Goal: Communication & Community: Answer question/provide support

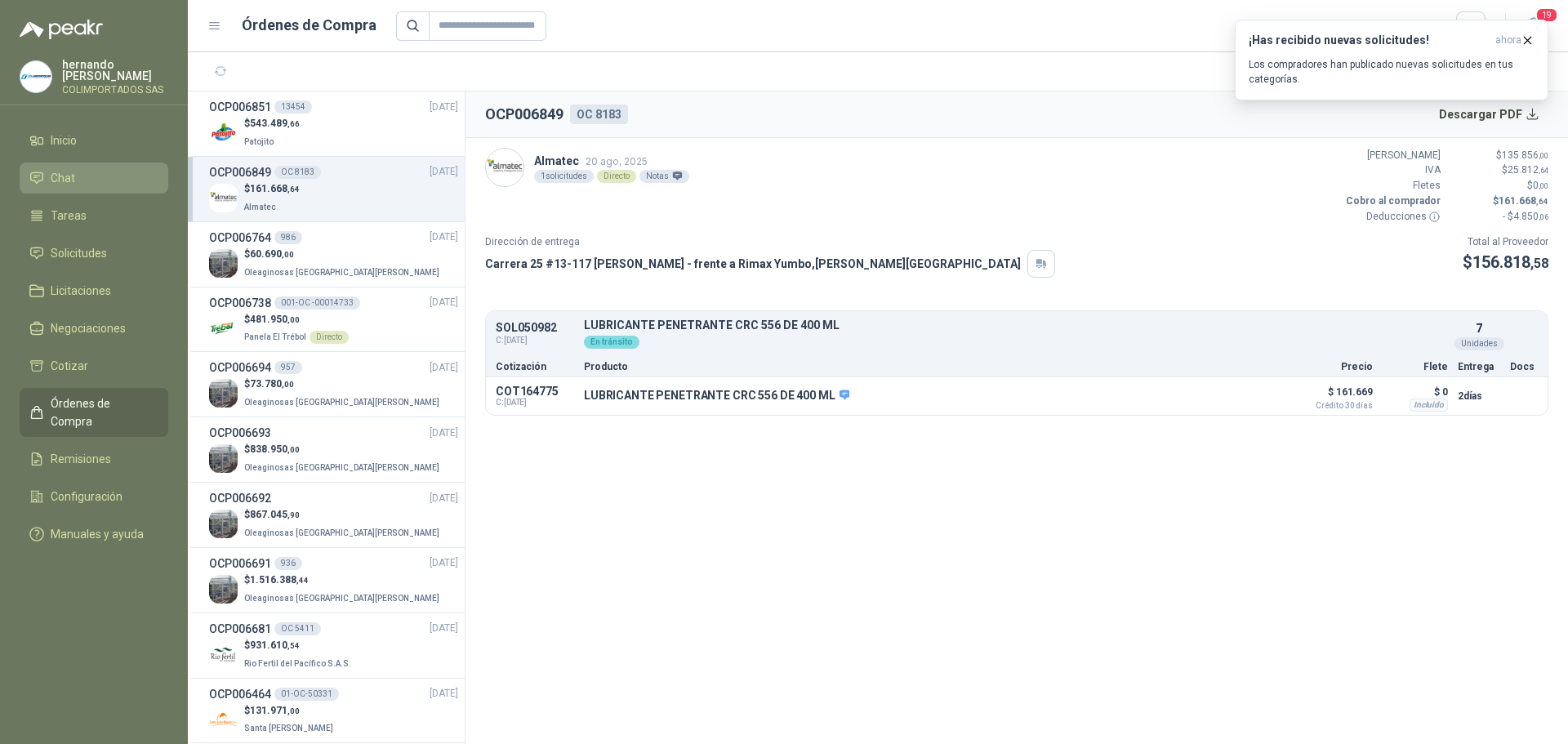
drag, startPoint x: 87, startPoint y: 178, endPoint x: 129, endPoint y: 191, distance: 44.0
click at [87, 178] on li "Chat" at bounding box center [94, 178] width 129 height 18
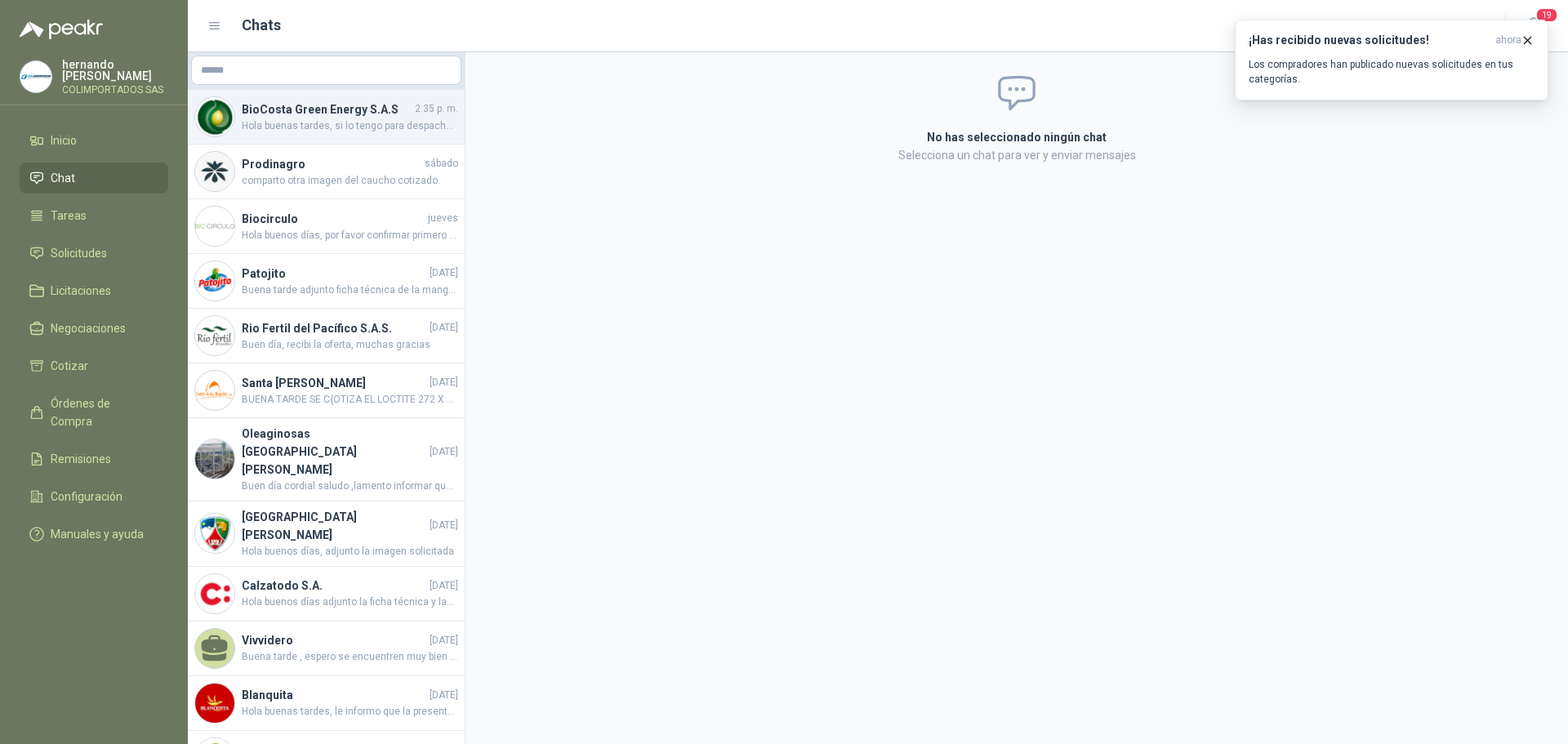
click at [333, 124] on span "Hola buenas tardes, si lo tengo para despachar por transportadora el día [PERSO…" at bounding box center [350, 126] width 217 height 16
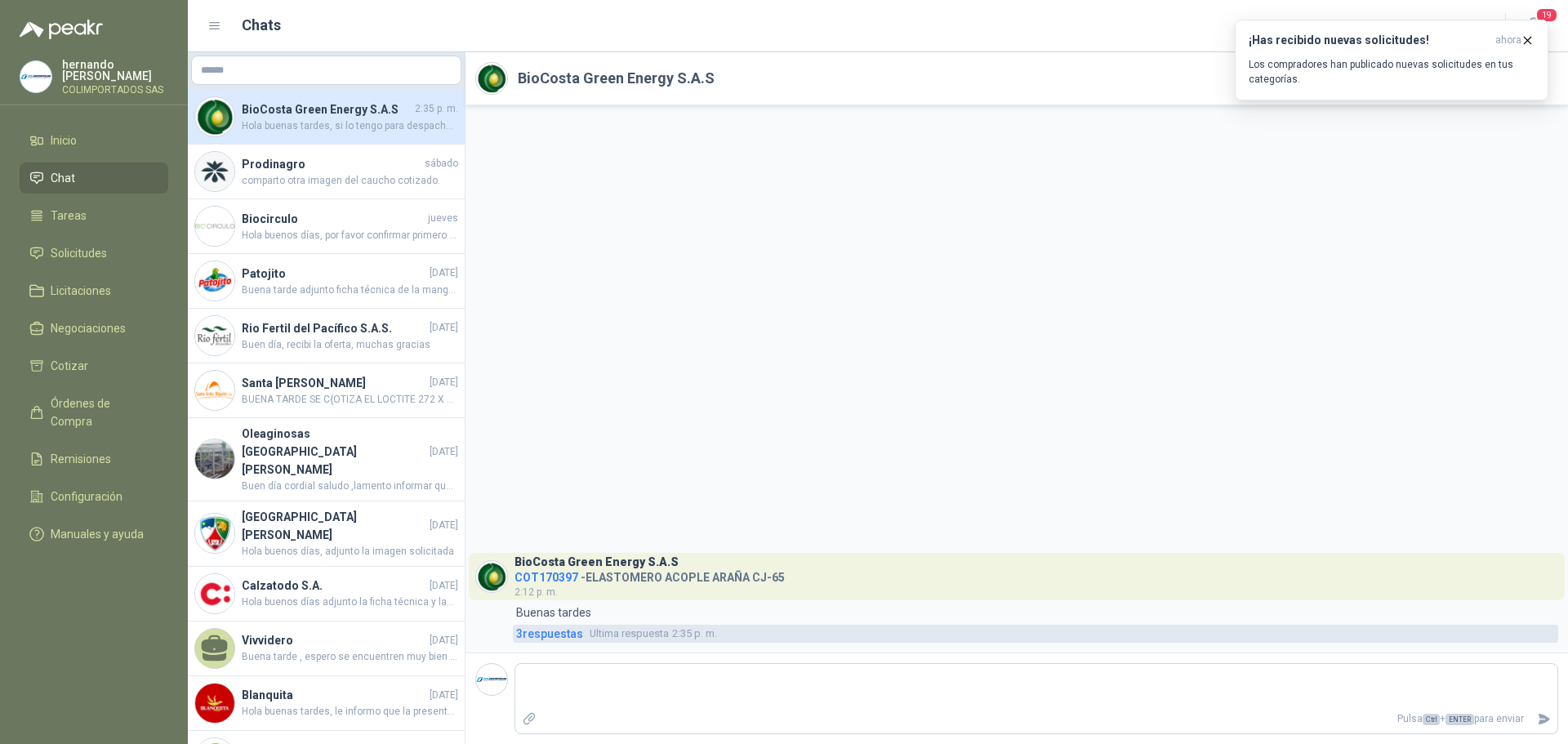
click at [544, 636] on span "3 respuesta s" at bounding box center [550, 634] width 67 height 18
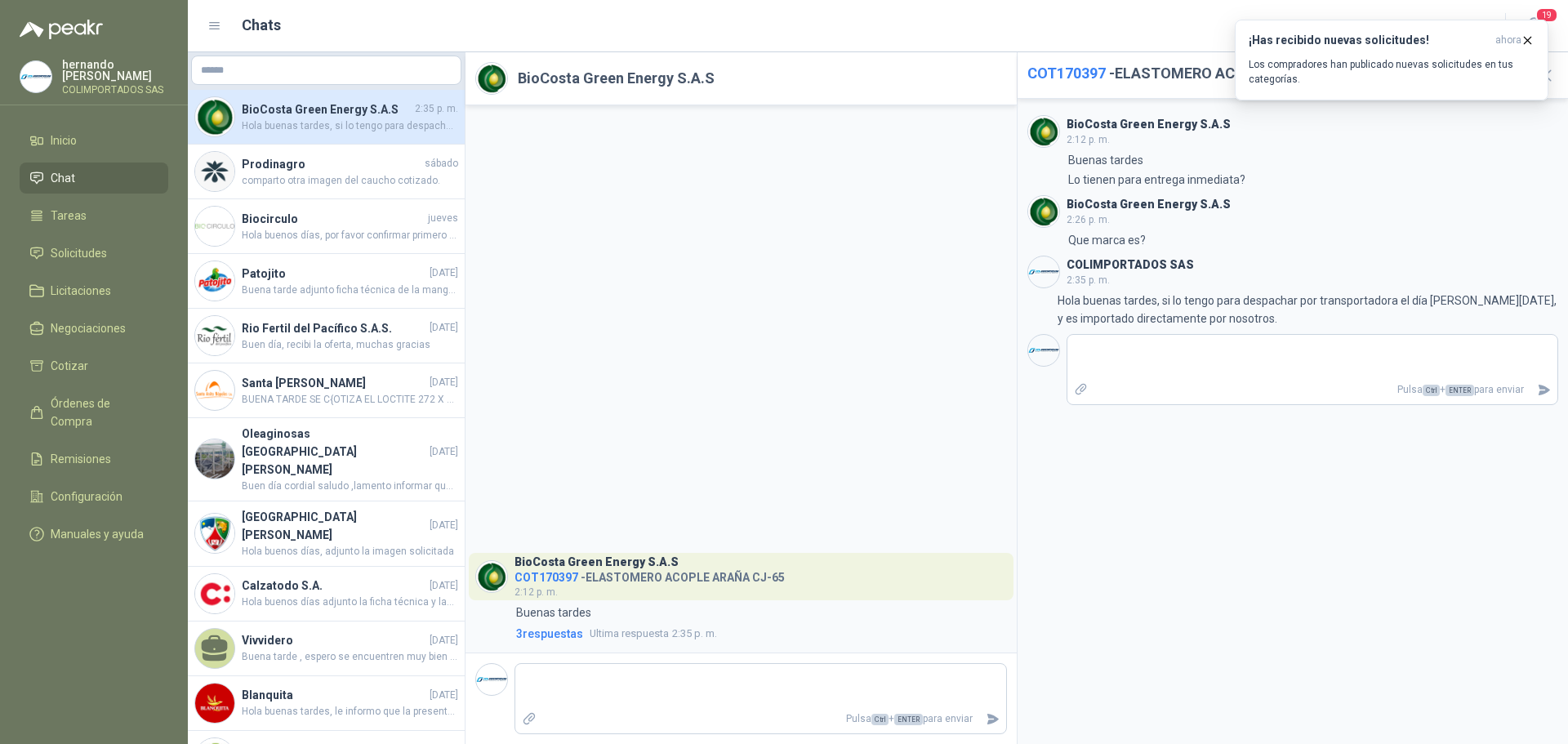
click at [780, 366] on div "BioCosta [PERSON_NAME] Energy S.A.S COT170397 - ELASTOMERO ACOPLE ARAÑA CJ-65 2…" at bounding box center [742, 378] width 552 height 547
click at [357, 344] on span "Buen día, recibi la oferta, muchas gracias" at bounding box center [350, 345] width 217 height 16
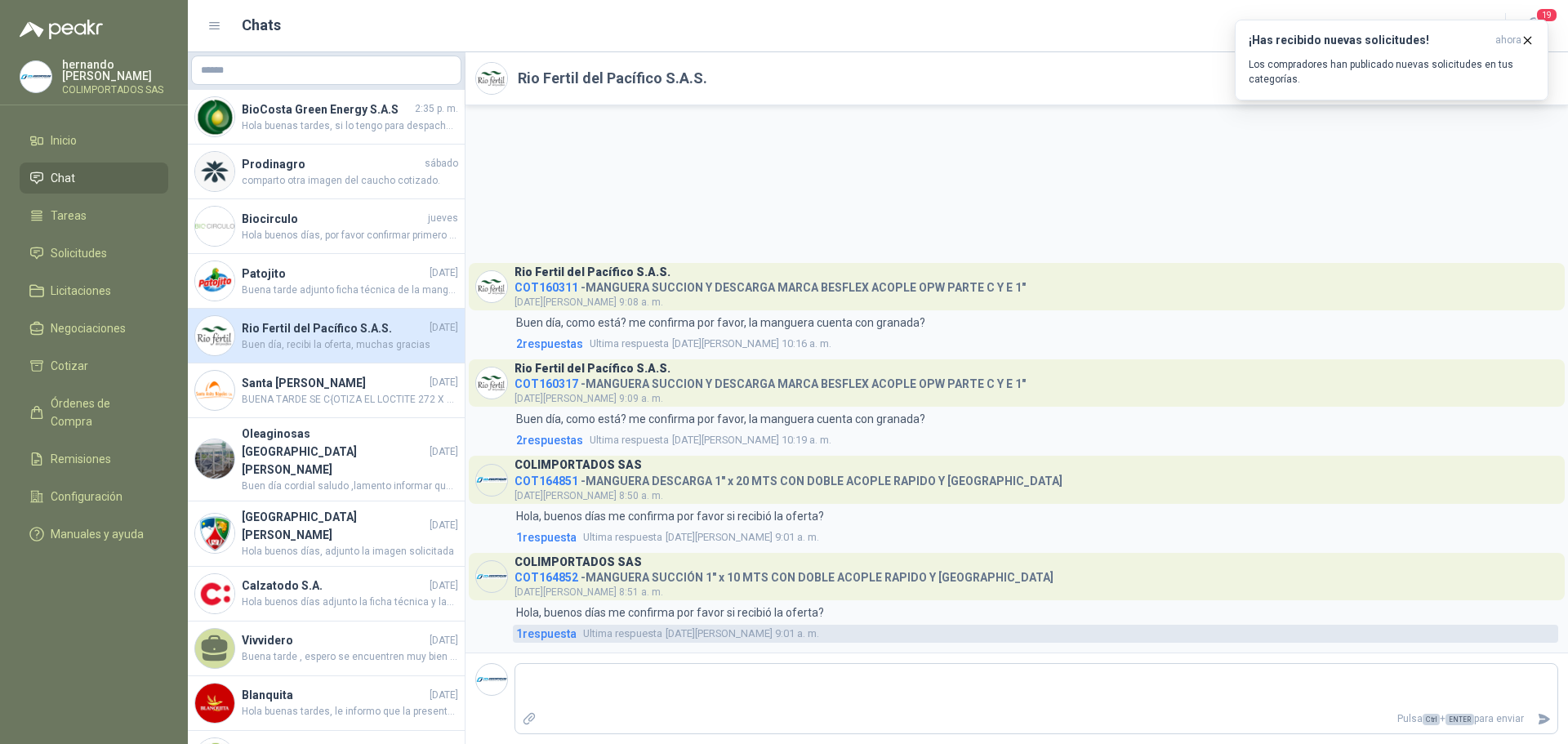
click at [562, 632] on span "1 respuesta" at bounding box center [546, 634] width 60 height 18
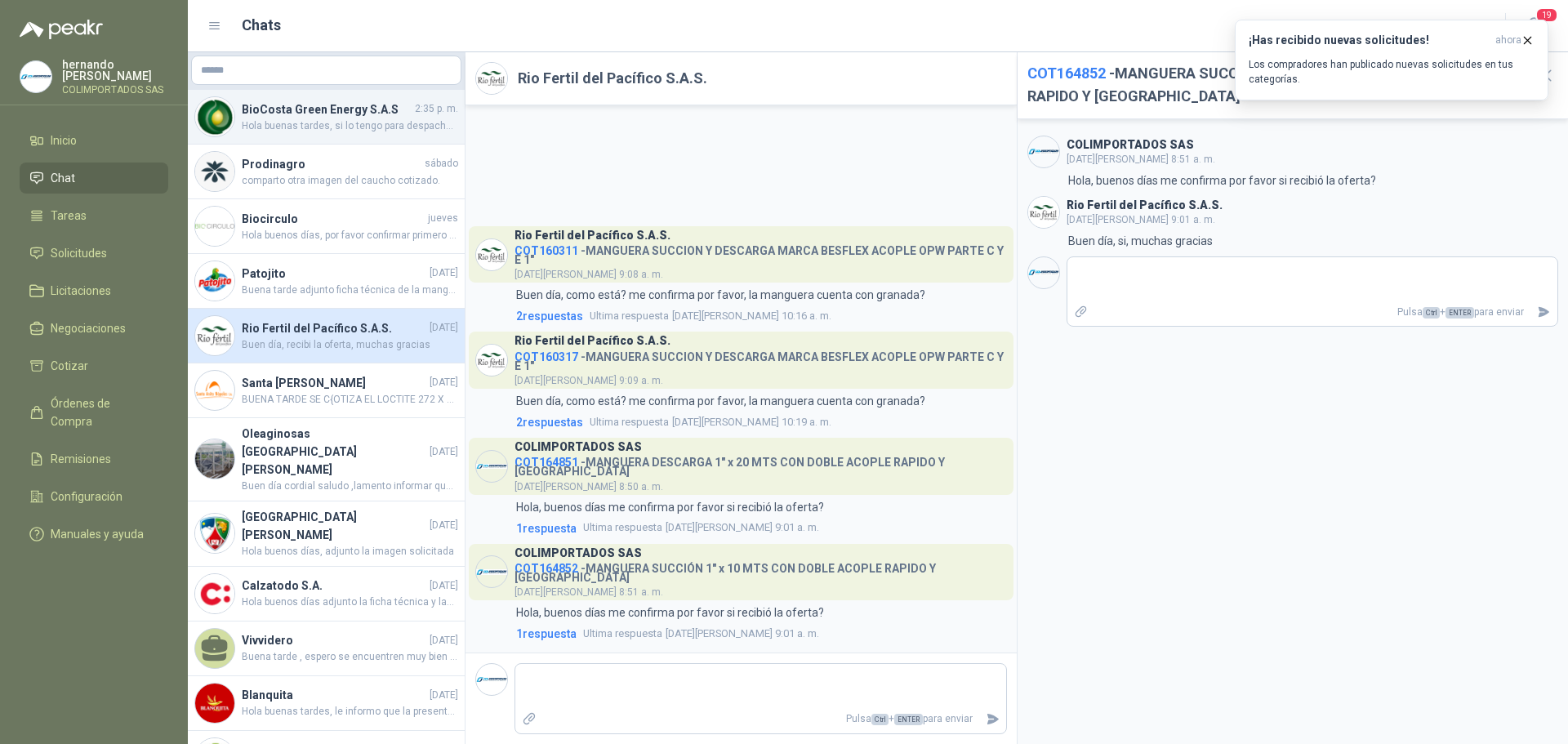
click at [321, 102] on h4 "BioCosta Green Energy S.A.S" at bounding box center [327, 110] width 170 height 18
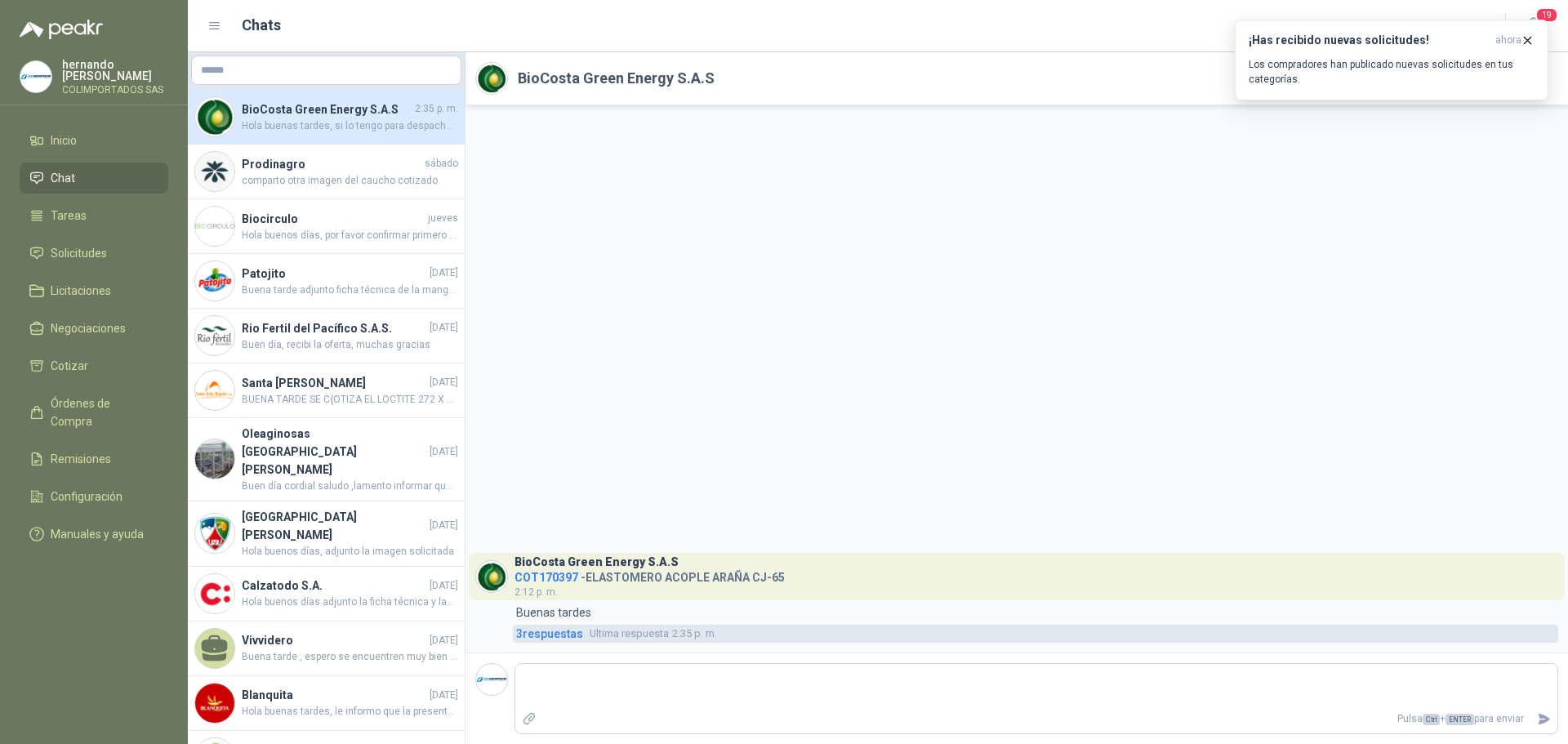
click at [552, 633] on span "3 respuesta s" at bounding box center [550, 634] width 67 height 18
